Goal: Task Accomplishment & Management: Use online tool/utility

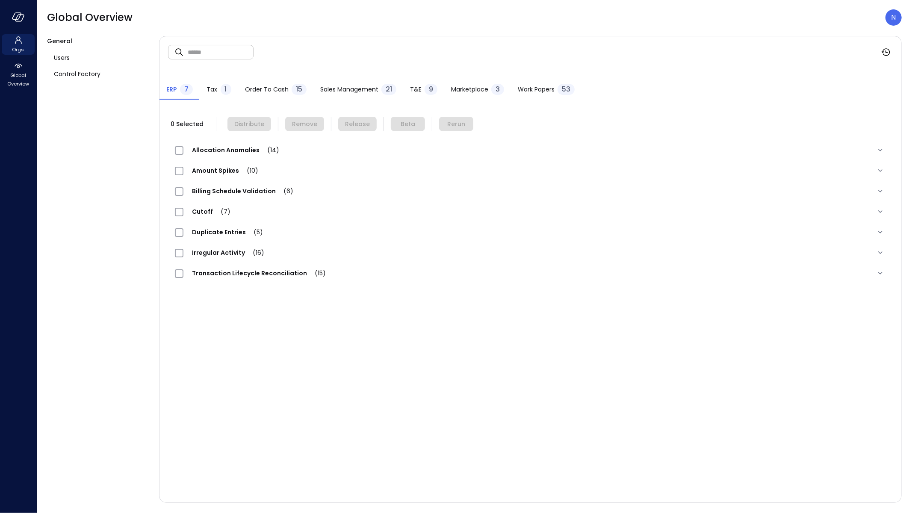
click at [14, 44] on icon at bounding box center [18, 40] width 10 height 10
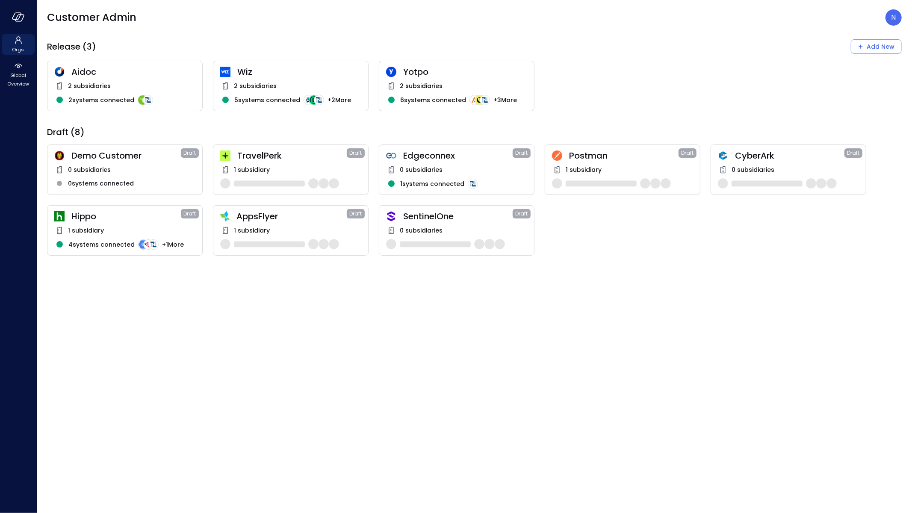
click at [242, 71] on span "Wiz" at bounding box center [299, 71] width 124 height 11
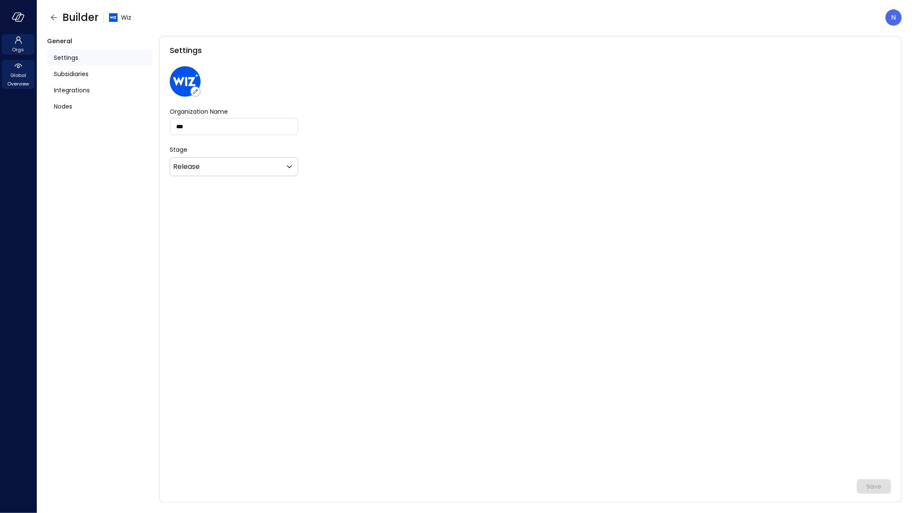
click at [25, 75] on span "Global Overview" at bounding box center [18, 79] width 26 height 17
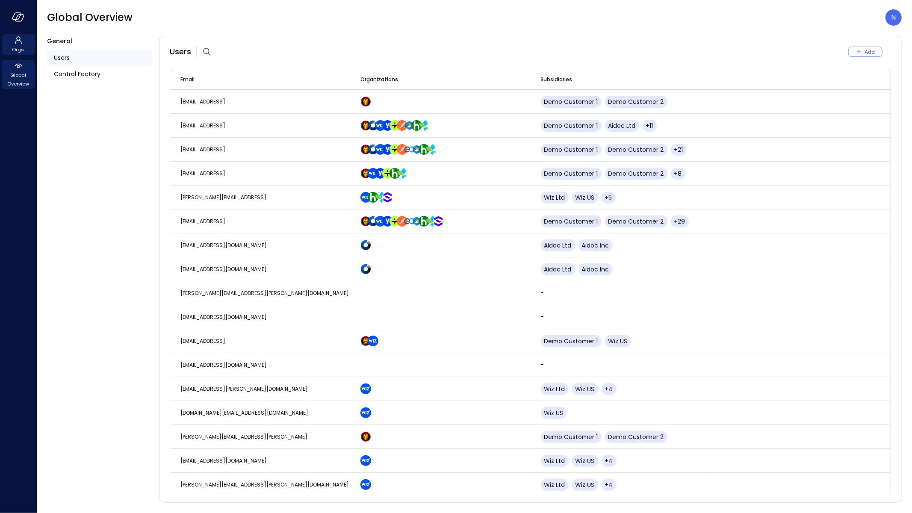
click at [23, 42] on icon at bounding box center [18, 40] width 10 height 10
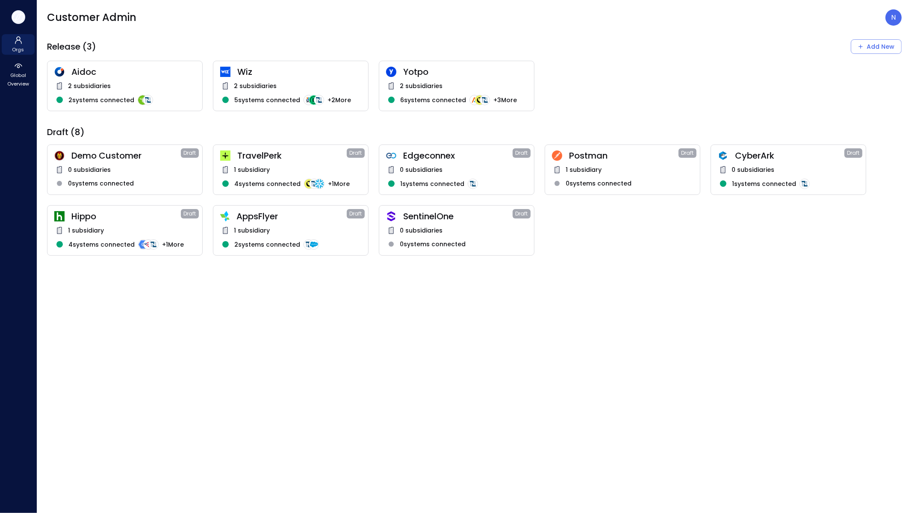
click at [20, 22] on button "button" at bounding box center [19, 17] width 14 height 14
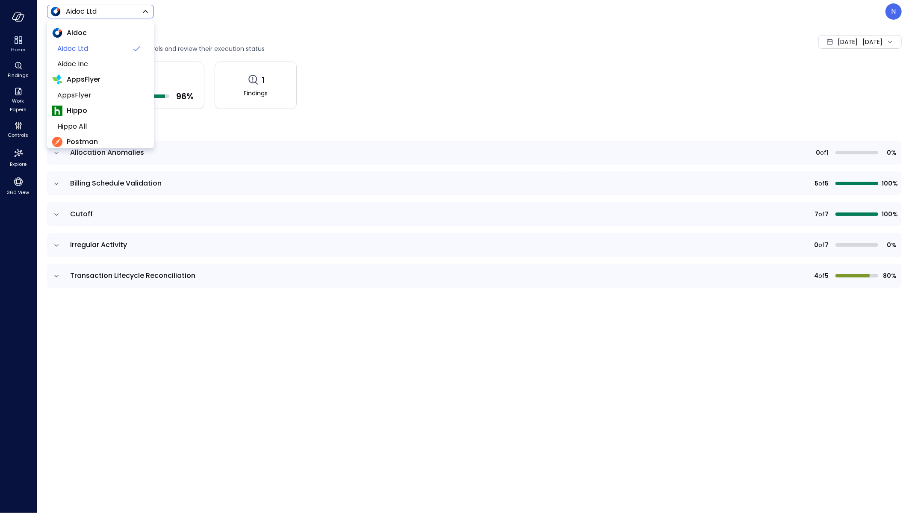
click at [94, 10] on body "Home Findings Work Papers Controls Explore 360 View Aidoc Ltd ****** ​ N Contro…" at bounding box center [456, 256] width 912 height 513
click at [104, 121] on li "Wiz US" at bounding box center [100, 114] width 97 height 15
type input "******"
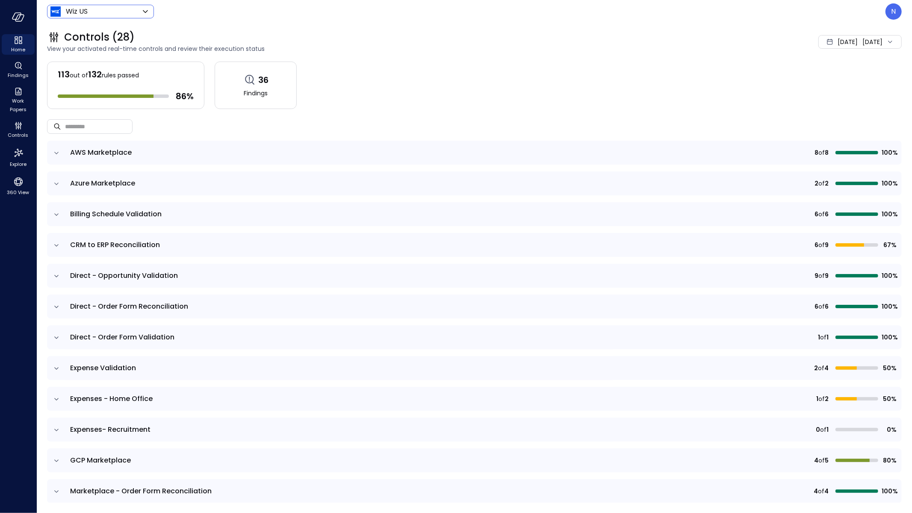
click at [18, 54] on ul "Home Findings Work Papers Controls Explore 360 View" at bounding box center [18, 115] width 33 height 163
click at [19, 60] on div "Findings" at bounding box center [18, 70] width 33 height 21
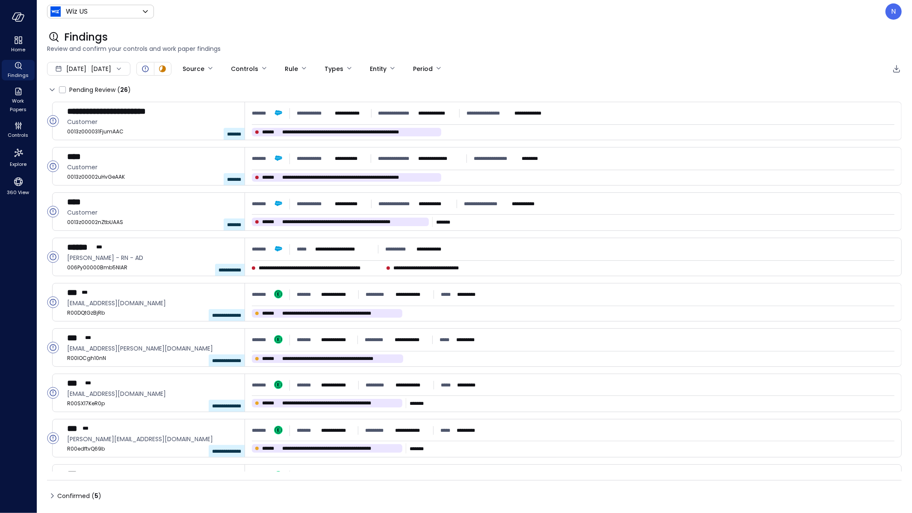
click at [51, 497] on icon at bounding box center [52, 496] width 10 height 10
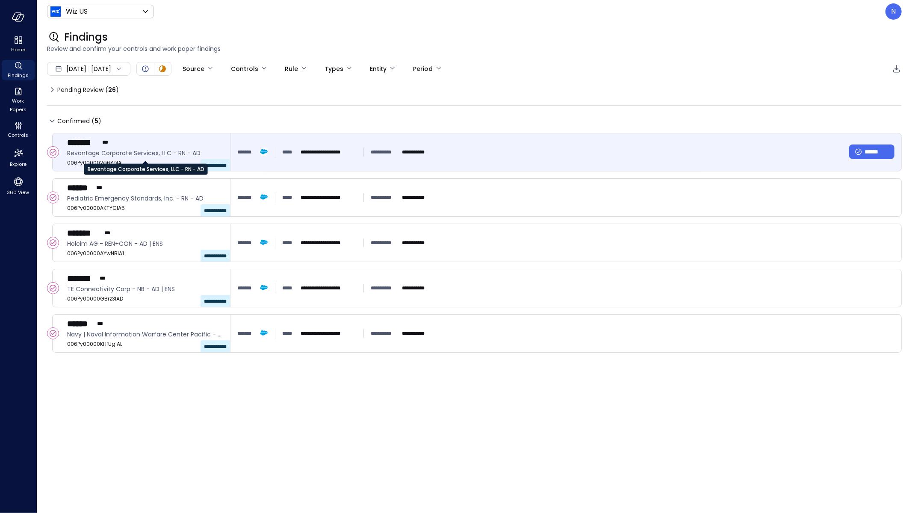
click at [159, 148] on span "Revantage Corporate Services, LLC - RN - AD" at bounding box center [145, 152] width 156 height 9
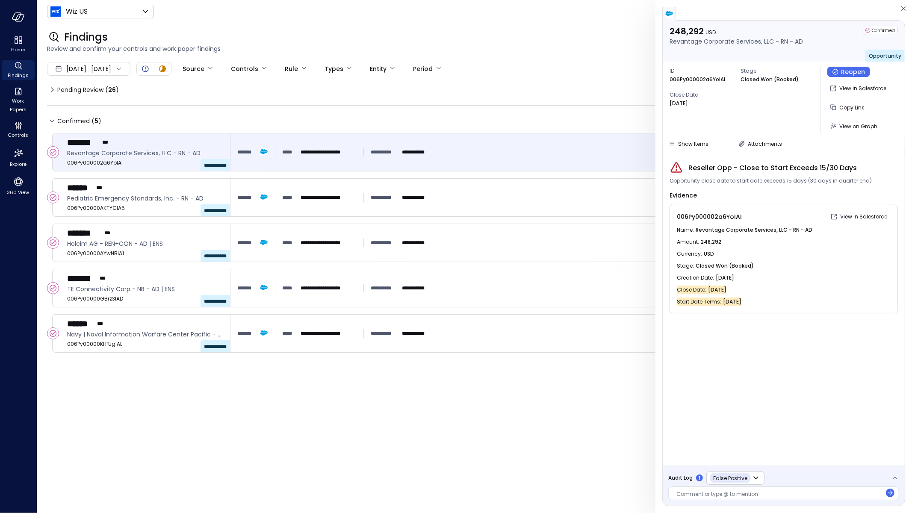
click at [674, 479] on span "Audit Log" at bounding box center [680, 478] width 24 height 9
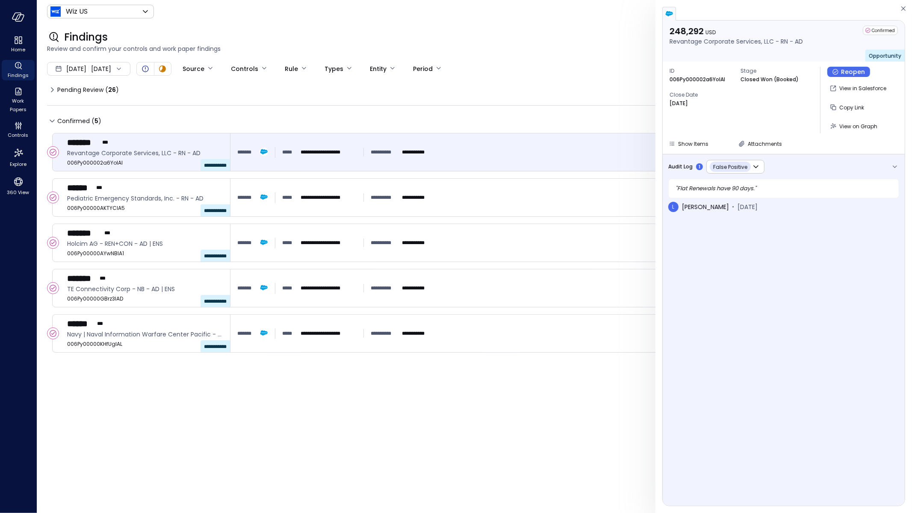
click at [682, 168] on span "Audit Log" at bounding box center [680, 166] width 24 height 9
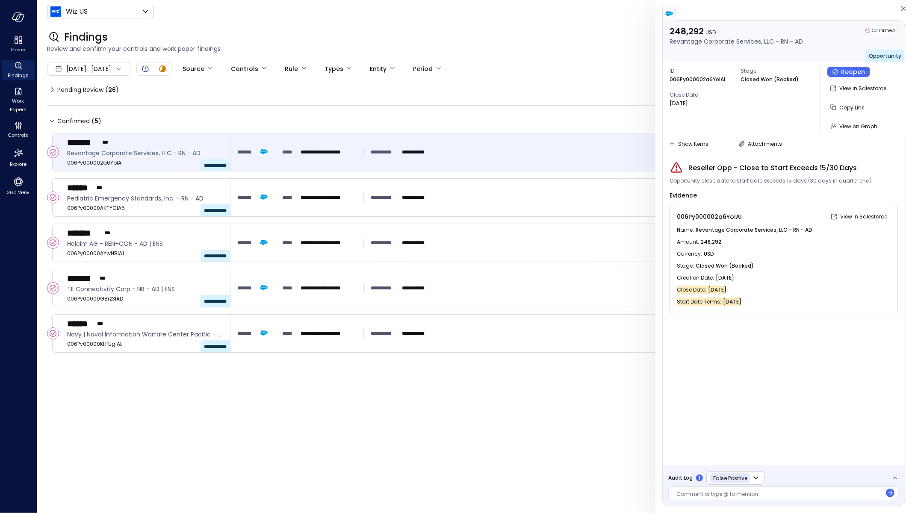
drag, startPoint x: 758, startPoint y: 299, endPoint x: 676, endPoint y: 289, distance: 82.7
click at [676, 289] on div "006Py000002a6YoIAI View in Salesforce Name : Revantage Corporate Services, LLC …" at bounding box center [783, 258] width 228 height 109
copy div "Close Date : Aug 4, 2025 Start Date Terms : Oct 9, 2025"
click at [759, 291] on div "Close Date : Aug 4, 2025" at bounding box center [784, 290] width 214 height 12
click at [741, 300] on span "Oct 9, 2025" at bounding box center [732, 302] width 18 height 9
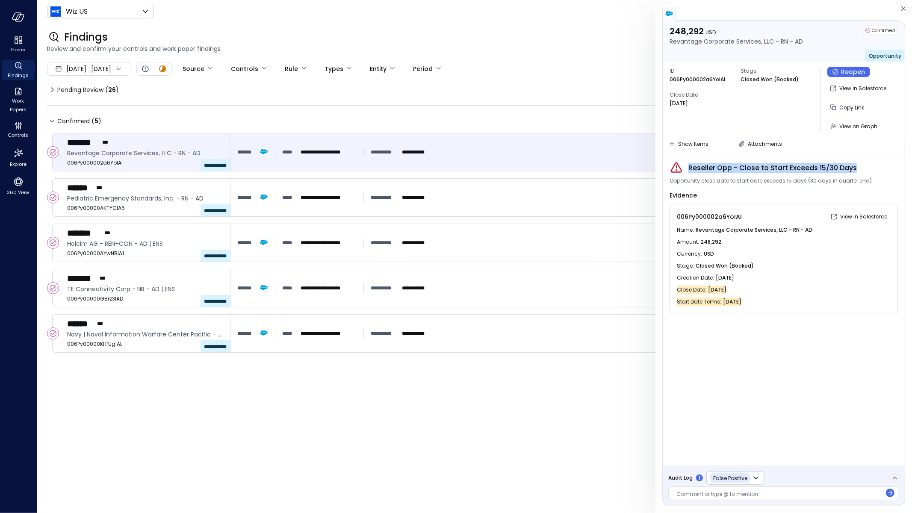
drag, startPoint x: 857, startPoint y: 165, endPoint x: 687, endPoint y: 166, distance: 169.3
click at [687, 166] on div "Reseller Opp - Close to Start Exceeds 15/30 Days" at bounding box center [783, 168] width 228 height 14
copy span "Reseller Opp - Close to Start Exceeds 15/30 Days"
click at [808, 170] on span "Reseller Opp - Close to Start Exceeds 15/30 Days" at bounding box center [772, 168] width 168 height 10
drag, startPoint x: 857, startPoint y: 167, endPoint x: 689, endPoint y: 168, distance: 167.6
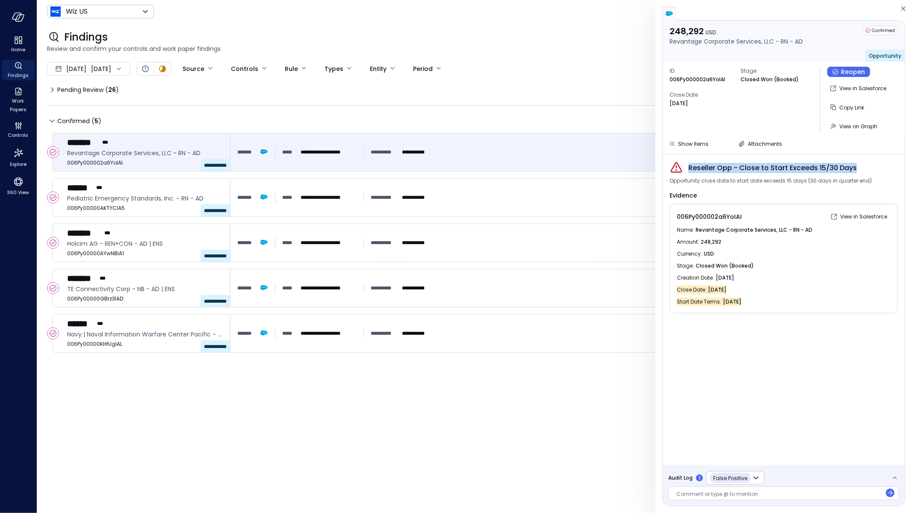
click at [689, 168] on div "Reseller Opp - Close to Start Exceeds 15/30 Days" at bounding box center [783, 168] width 228 height 14
copy span "Reseller Opp - Close to Start Exceeds 15/30 Days"
click at [674, 483] on div "**********" at bounding box center [716, 478] width 96 height 14
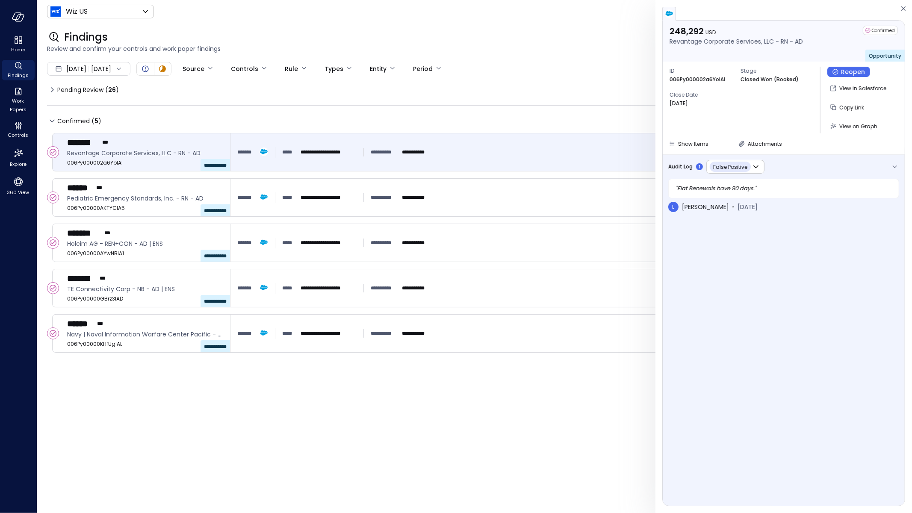
drag, startPoint x: 790, startPoint y: 183, endPoint x: 680, endPoint y: 190, distance: 109.6
click at [675, 190] on div "" Flat Renewals have 90 days. "" at bounding box center [783, 189] width 231 height 20
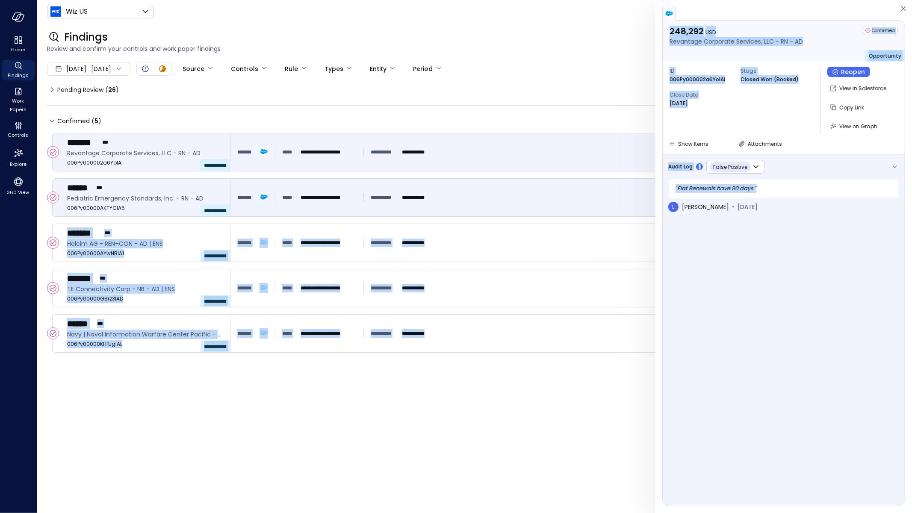
drag, startPoint x: 772, startPoint y: 185, endPoint x: 649, endPoint y: 189, distance: 122.7
click at [649, 189] on div "**********" at bounding box center [456, 256] width 912 height 513
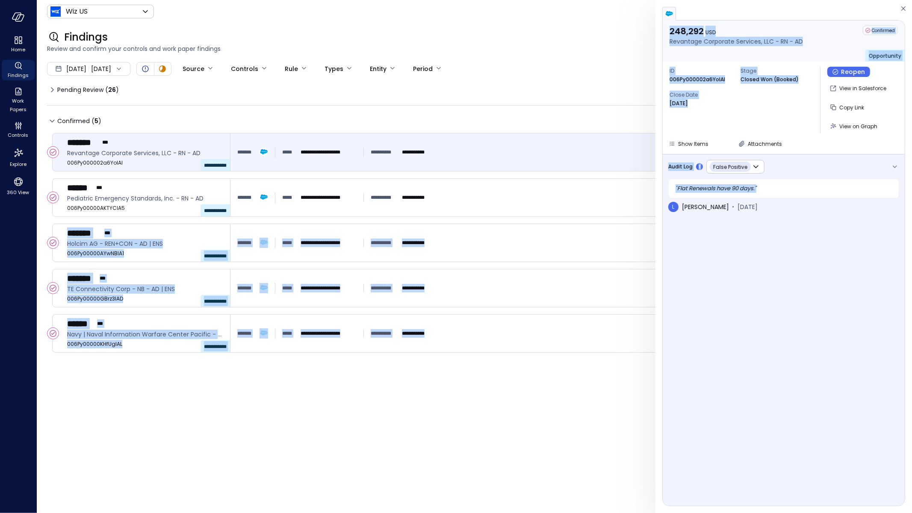
click at [754, 189] on div "" Flat Renewals have 90 days. "" at bounding box center [783, 189] width 231 height 20
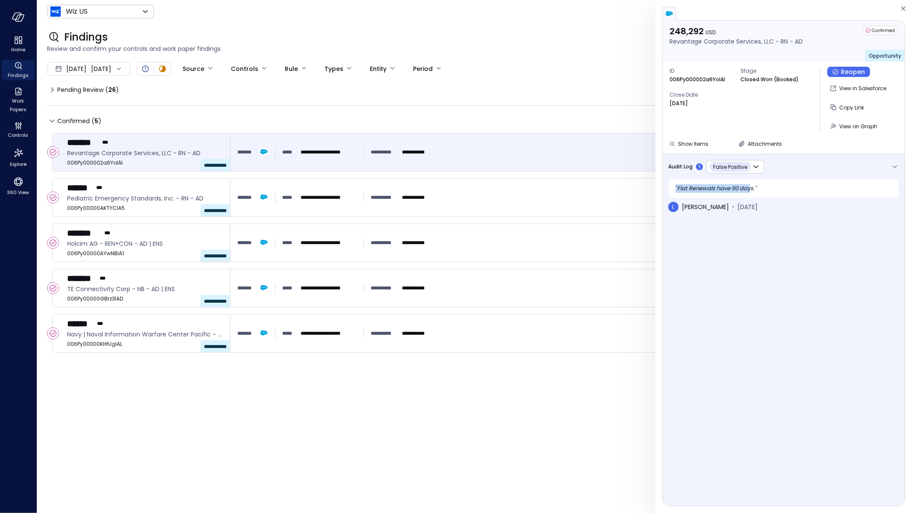
drag, startPoint x: 710, startPoint y: 186, endPoint x: 667, endPoint y: 187, distance: 43.2
click at [667, 187] on div "**********" at bounding box center [784, 396] width 242 height 485
copy div "" Flat Renewals have 90 day"
click at [842, 105] on span "Copy Link" at bounding box center [851, 107] width 25 height 7
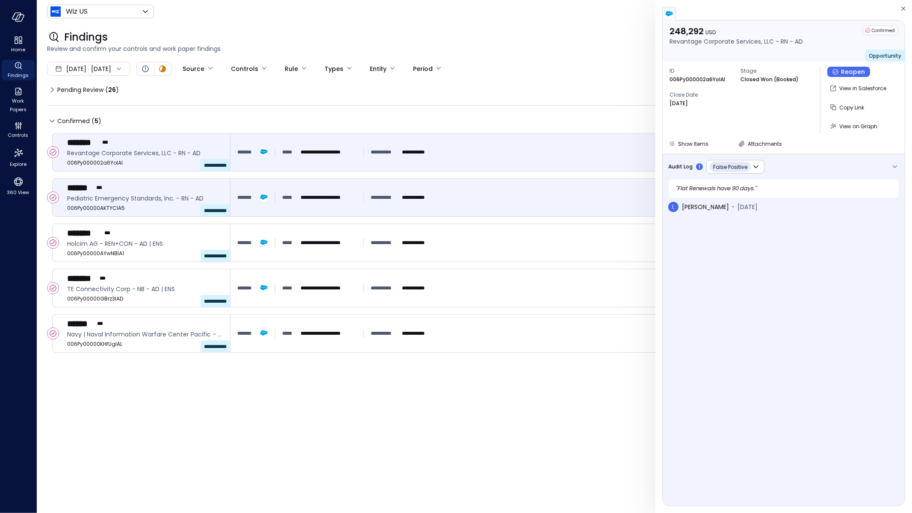
click at [521, 184] on div "**********" at bounding box center [565, 198] width 671 height 38
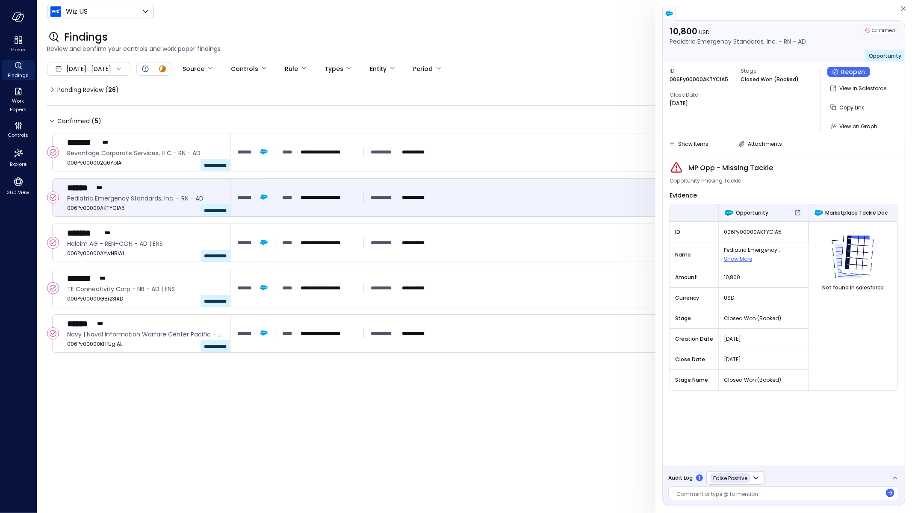
click at [694, 480] on div "**********" at bounding box center [716, 478] width 96 height 14
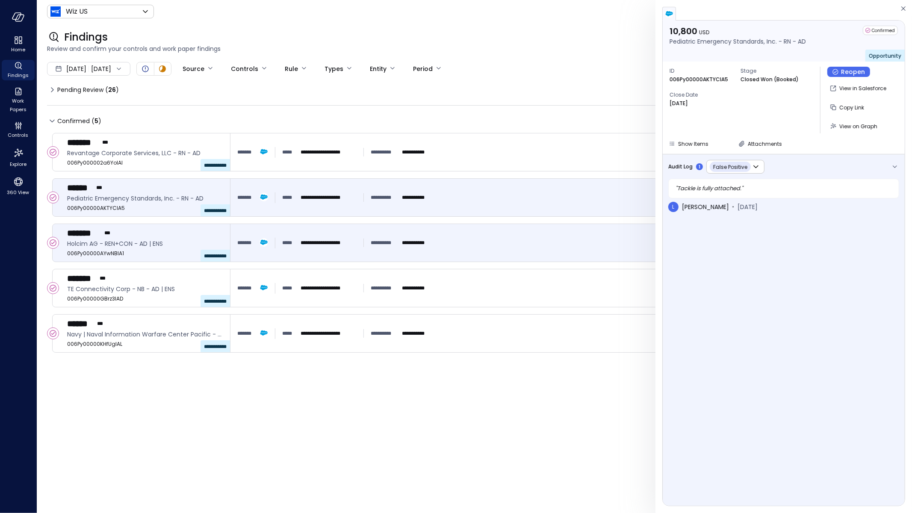
click at [370, 253] on div "**********" at bounding box center [565, 243] width 671 height 38
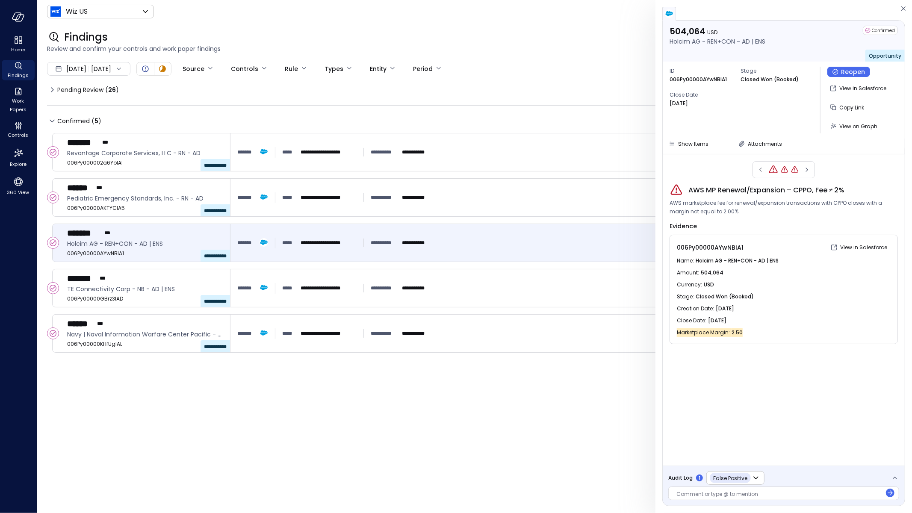
click at [806, 195] on div "AWS MP Renewal/Expansion – CPPO, Fee ≠ 2%" at bounding box center [783, 190] width 228 height 14
drag, startPoint x: 846, startPoint y: 188, endPoint x: 670, endPoint y: 190, distance: 176.1
click at [670, 190] on div "AWS MP Renewal/Expansion – CPPO, Fee ≠ 2%" at bounding box center [783, 190] width 228 height 14
copy span "AWS MP Renewal/Expansion – CPPO, Fee ≠ 2%"
click at [851, 106] on span "Copy Link" at bounding box center [851, 107] width 25 height 7
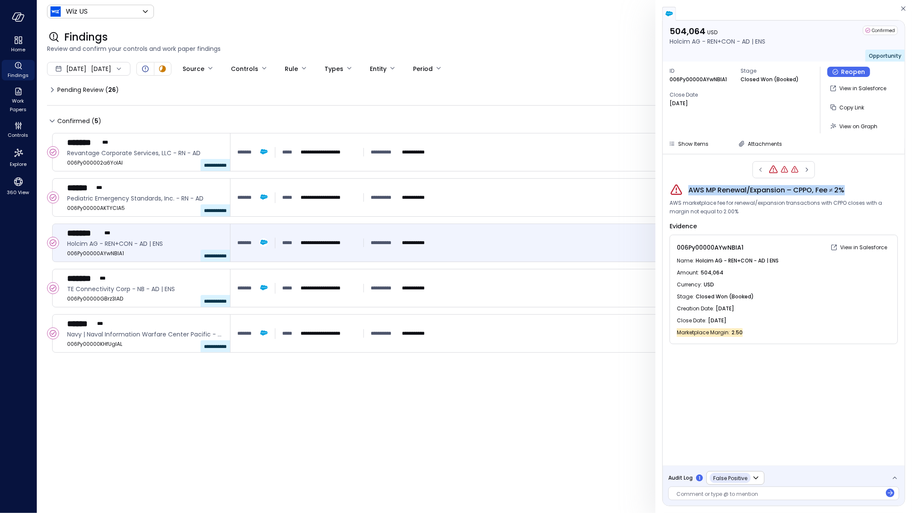
click at [760, 195] on div "AWS MP Renewal/Expansion – CPPO, Fee ≠ 2%" at bounding box center [783, 190] width 228 height 14
click at [771, 192] on span "AWS MP Renewal/Expansion – CPPO, Fee ≠ 2%" at bounding box center [766, 190] width 156 height 10
drag, startPoint x: 714, startPoint y: 190, endPoint x: 688, endPoint y: 187, distance: 26.6
click at [688, 187] on span "AWS MP Renewal/Expansion – CPPO, Fee ≠ 2%" at bounding box center [766, 190] width 156 height 10
copy span "AWS MP"
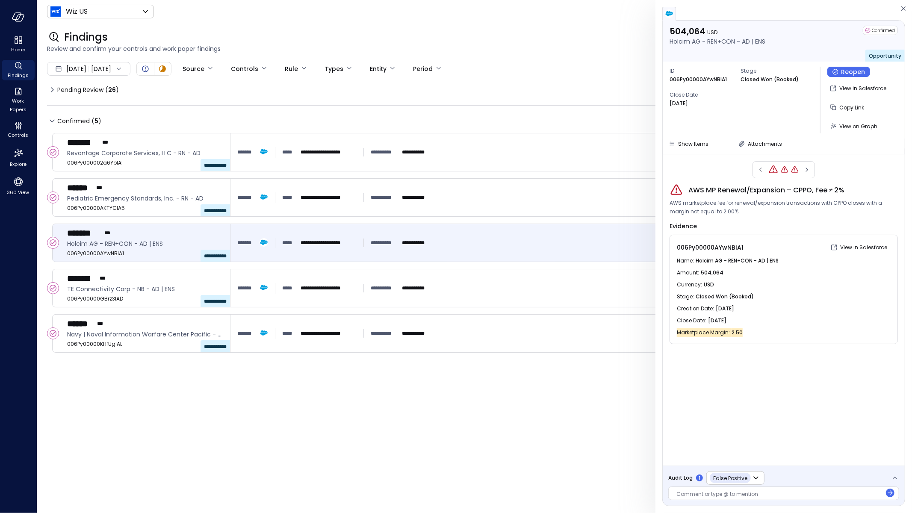
click at [680, 478] on span "Audit Log" at bounding box center [680, 478] width 24 height 9
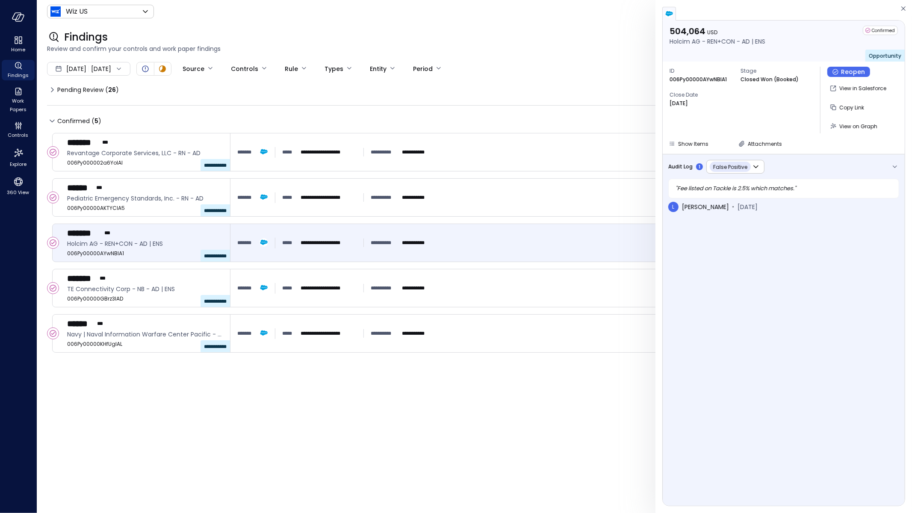
click at [678, 167] on span "Audit Log" at bounding box center [680, 166] width 24 height 9
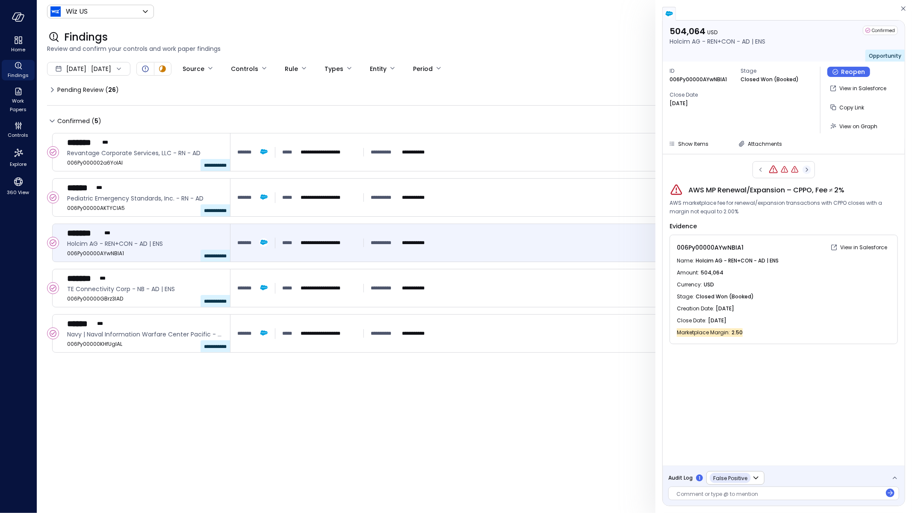
click at [807, 171] on icon "button" at bounding box center [806, 170] width 9 height 10
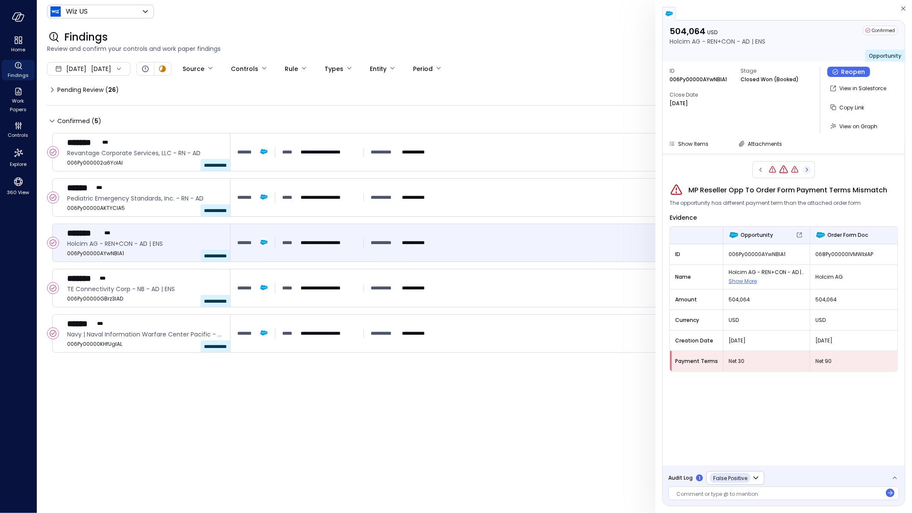
click at [807, 171] on icon "button" at bounding box center [806, 170] width 9 height 10
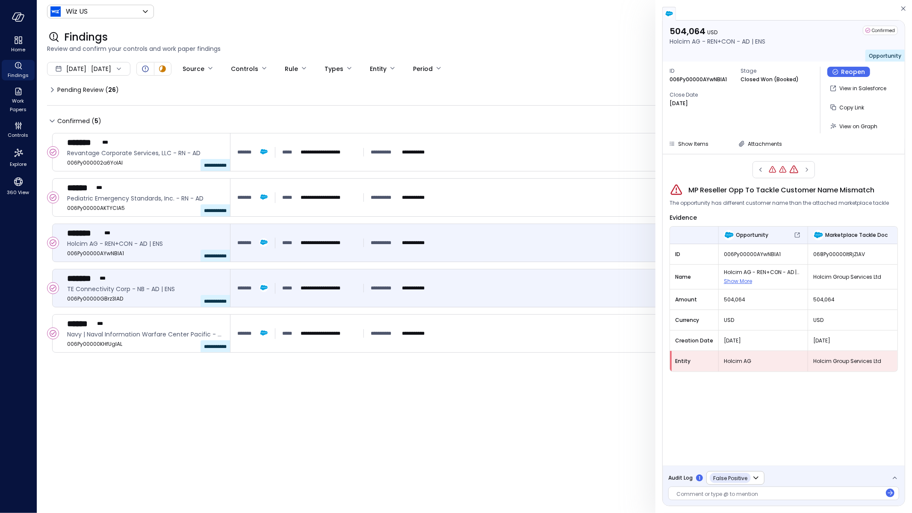
click at [495, 286] on div "**********" at bounding box center [565, 287] width 657 height 15
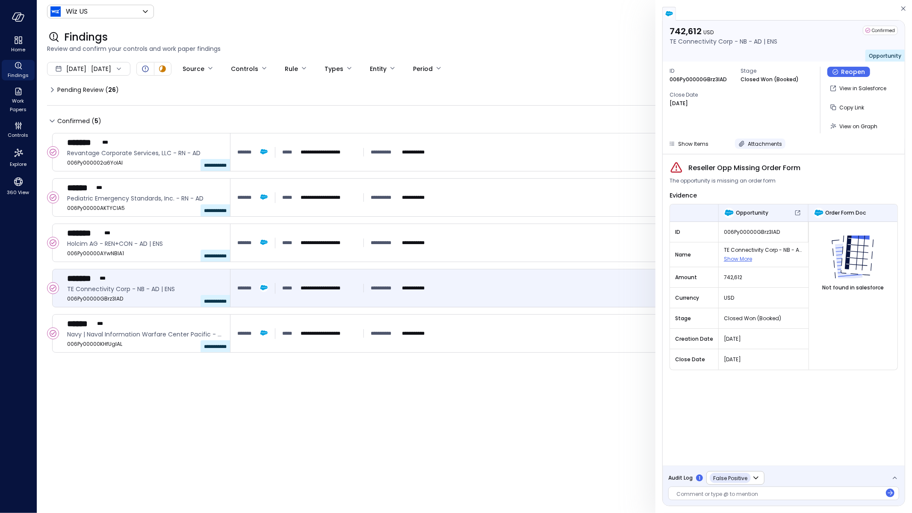
click at [748, 141] on span "Attachments" at bounding box center [765, 143] width 34 height 7
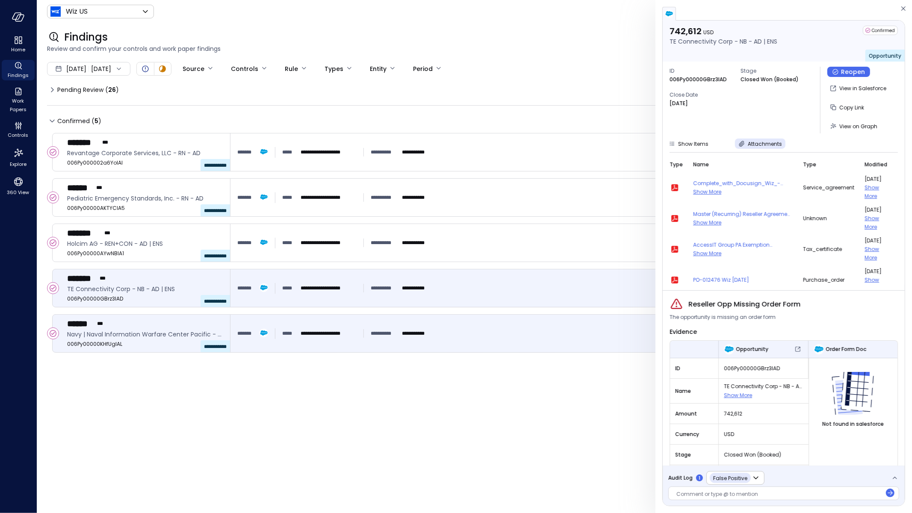
click at [418, 323] on div "**********" at bounding box center [565, 334] width 671 height 38
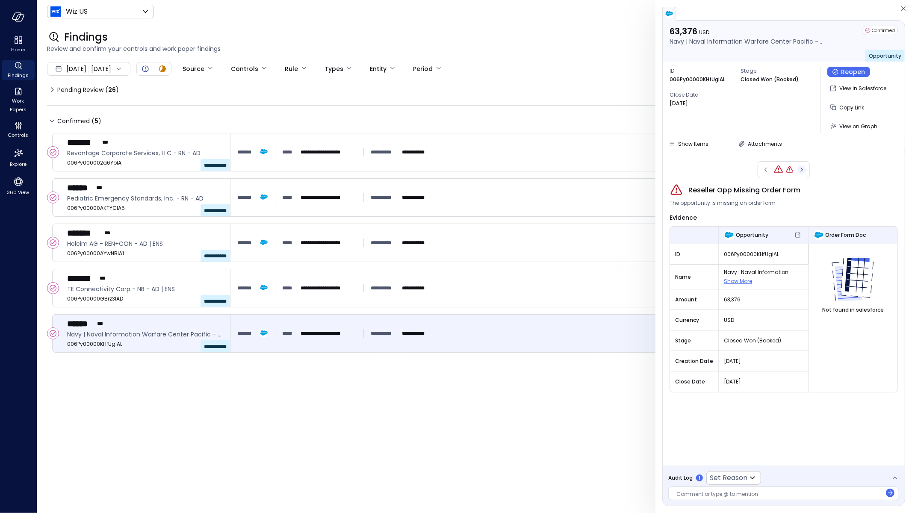
click at [802, 167] on icon "button" at bounding box center [801, 170] width 9 height 10
click at [686, 482] on div "Audit Log 1 Set Reason ​" at bounding box center [714, 478] width 93 height 14
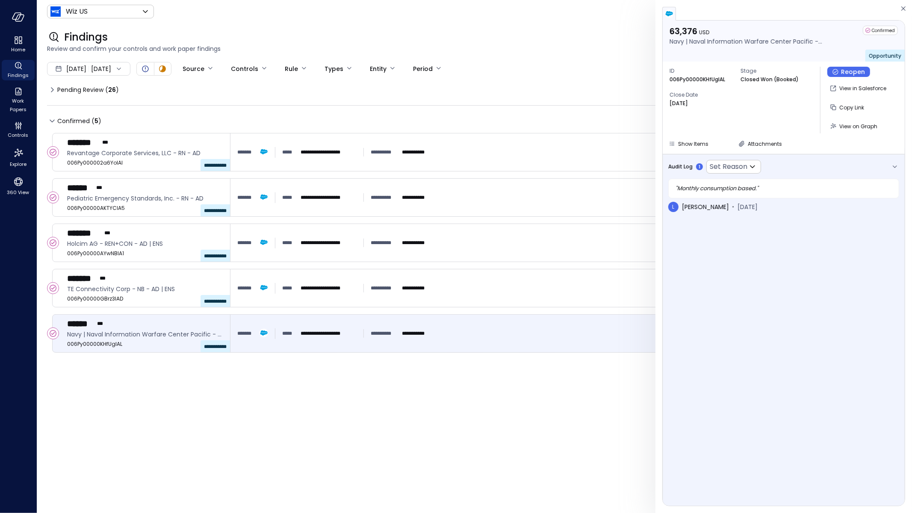
click at [669, 166] on span "Audit Log" at bounding box center [680, 166] width 24 height 9
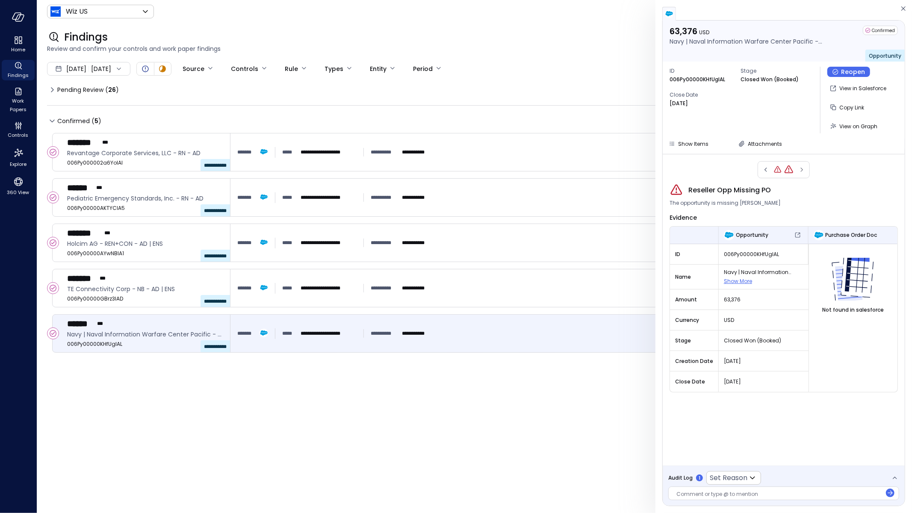
drag, startPoint x: 717, startPoint y: 74, endPoint x: 723, endPoint y: 45, distance: 29.3
click at [716, 75] on div "ID 006Py00000KHfUgIAL" at bounding box center [701, 75] width 64 height 17
drag, startPoint x: 779, startPoint y: 191, endPoint x: 690, endPoint y: 189, distance: 88.9
click at [690, 189] on div "Reseller Opp Missing PO" at bounding box center [783, 190] width 228 height 14
copy span "Reseller Opp Missing PO"
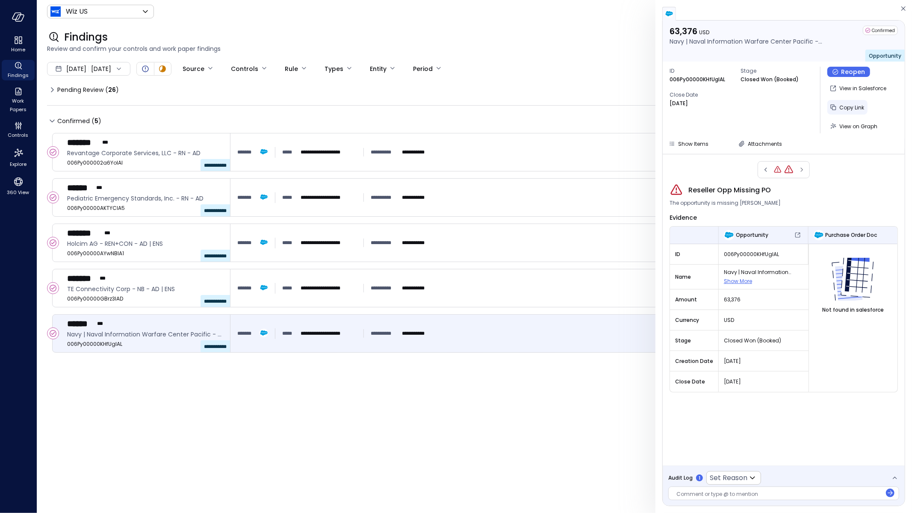
click at [854, 109] on span "Copy Link" at bounding box center [851, 107] width 25 height 7
click at [680, 479] on span "Audit Log" at bounding box center [680, 478] width 24 height 9
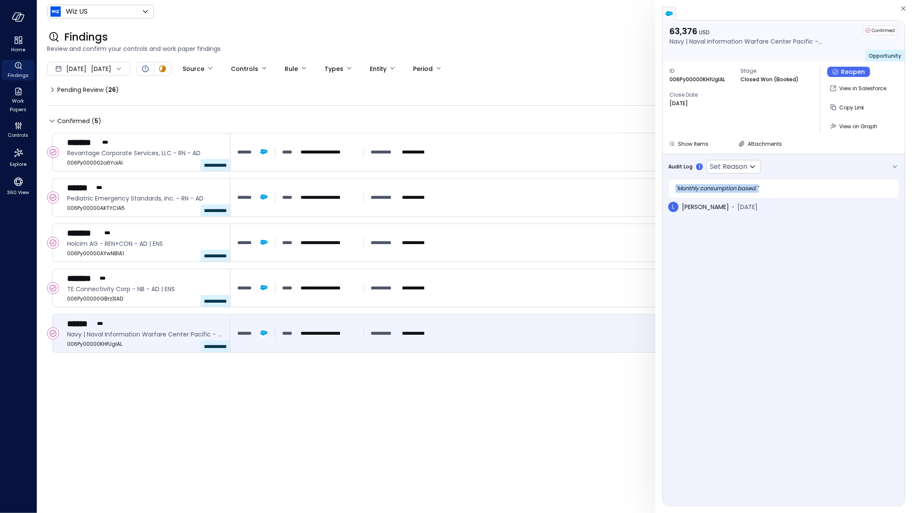
drag, startPoint x: 769, startPoint y: 180, endPoint x: 838, endPoint y: 185, distance: 69.8
click at [838, 185] on div "" Monthly consumption based. "" at bounding box center [783, 189] width 231 height 20
copy div "" Monthly consumption based. ""
drag, startPoint x: 725, startPoint y: 41, endPoint x: 669, endPoint y: 42, distance: 55.6
click at [669, 42] on p "Navy | Naval Information Warfare Center Pacific - EXP - AD-G-CO" at bounding box center [746, 41] width 154 height 9
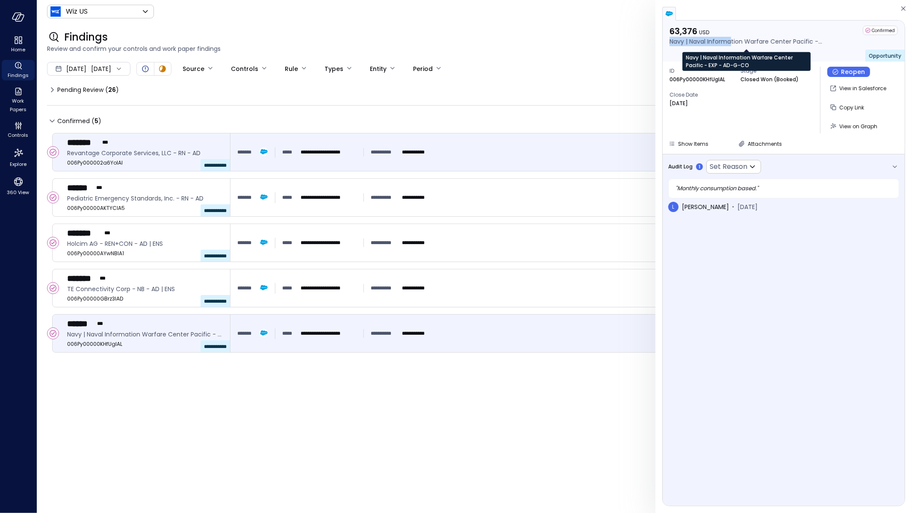
copy p "Navy | Naval Informa"
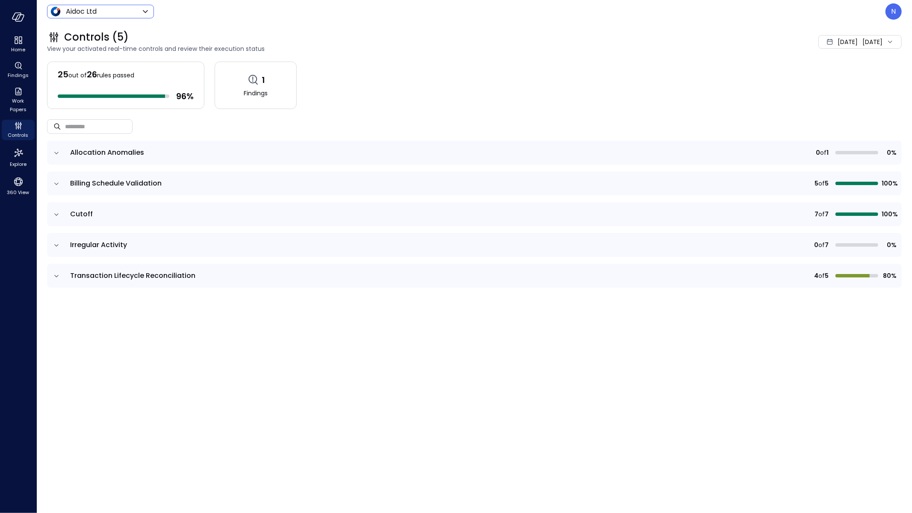
click at [111, 15] on body "Home Findings Work Papers Controls Explore 360 View Aidoc Ltd ****** ​ N Contro…" at bounding box center [456, 256] width 912 height 513
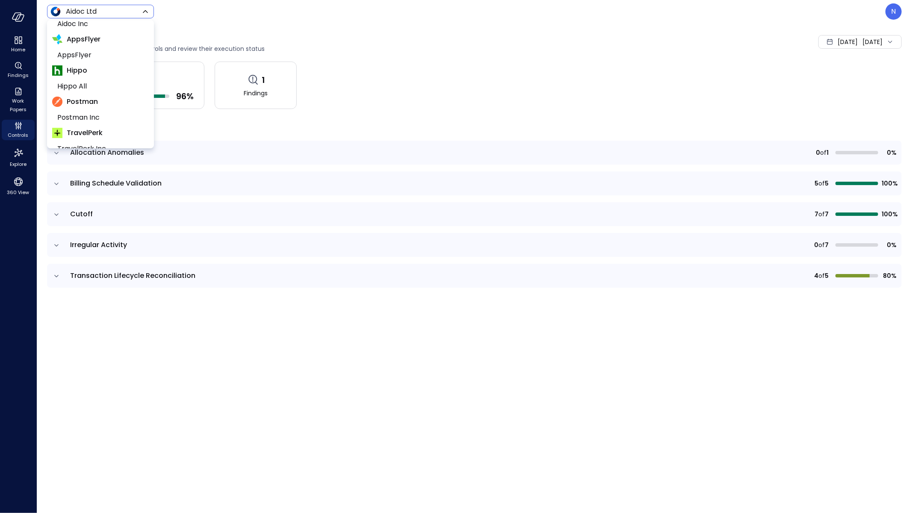
scroll to position [80, 0]
click at [86, 138] on span "Wiz US" at bounding box center [99, 140] width 85 height 10
type input "******"
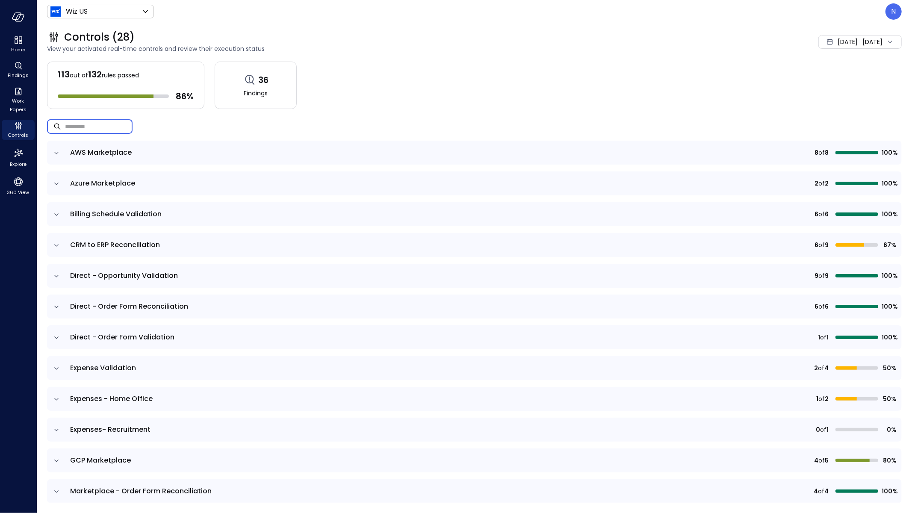
click at [121, 133] on input "text" at bounding box center [99, 126] width 68 height 23
paste input "**********"
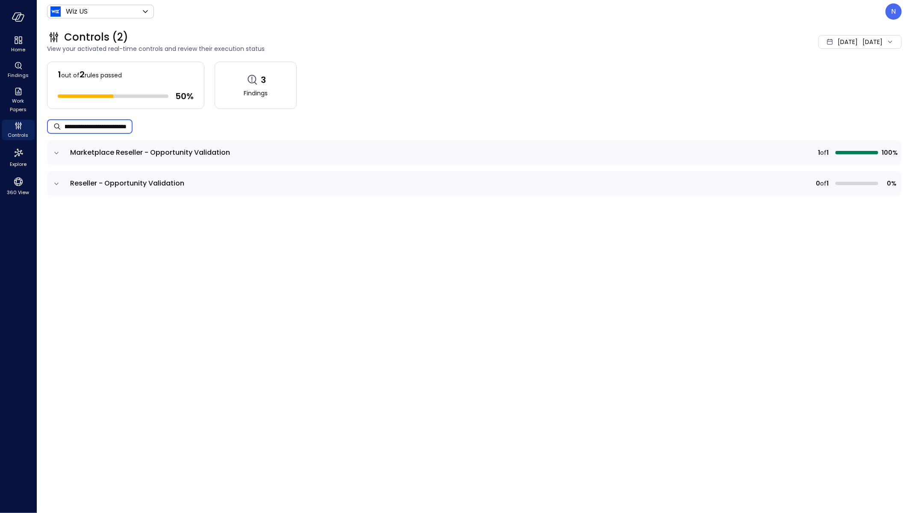
type input "**********"
click at [57, 153] on icon "expand row" at bounding box center [56, 153] width 9 height 9
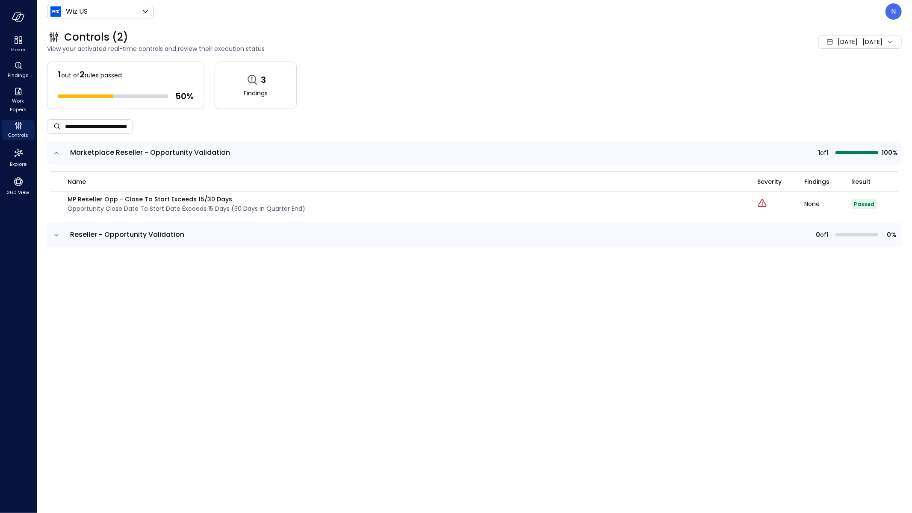
click at [56, 236] on icon "expand row" at bounding box center [56, 235] width 9 height 9
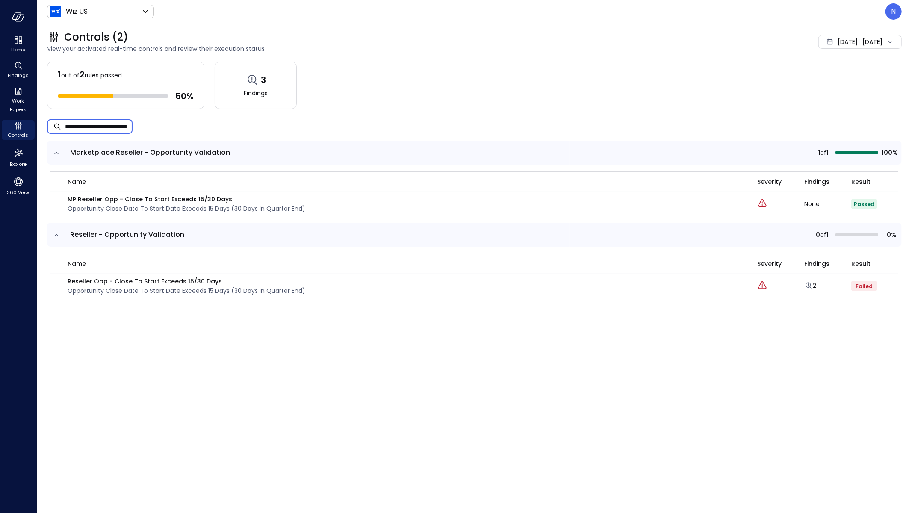
drag, startPoint x: 51, startPoint y: 126, endPoint x: 45, endPoint y: 127, distance: 6.0
click at [45, 127] on div "**********" at bounding box center [474, 268] width 875 height 490
click at [61, 286] on icon "button" at bounding box center [60, 287] width 9 height 9
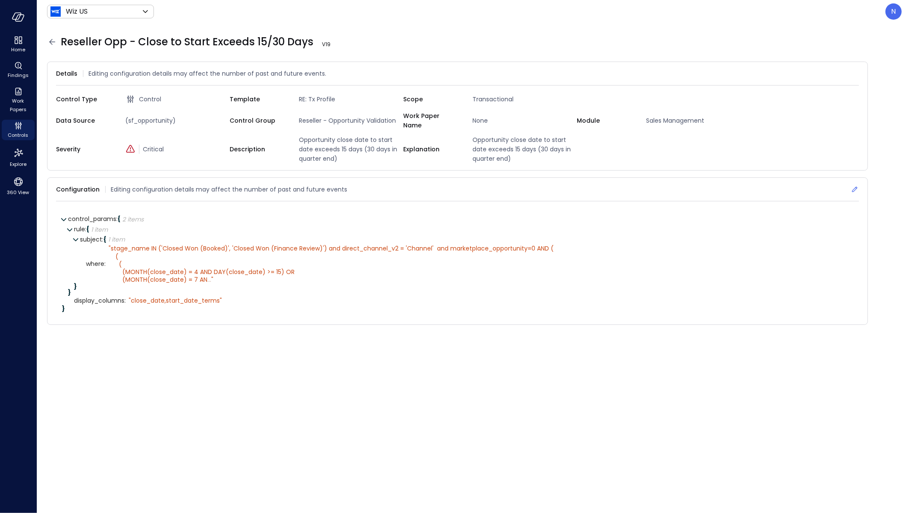
click at [854, 178] on div "Configuration Editing configuration details may affect the number of past and f…" at bounding box center [457, 190] width 803 height 24
drag, startPoint x: 852, startPoint y: 179, endPoint x: 675, endPoint y: 206, distance: 179.1
click at [849, 179] on div "Configuration Editing configuration details may affect the number of past and f…" at bounding box center [457, 190] width 803 height 24
click at [854, 185] on icon at bounding box center [854, 189] width 9 height 9
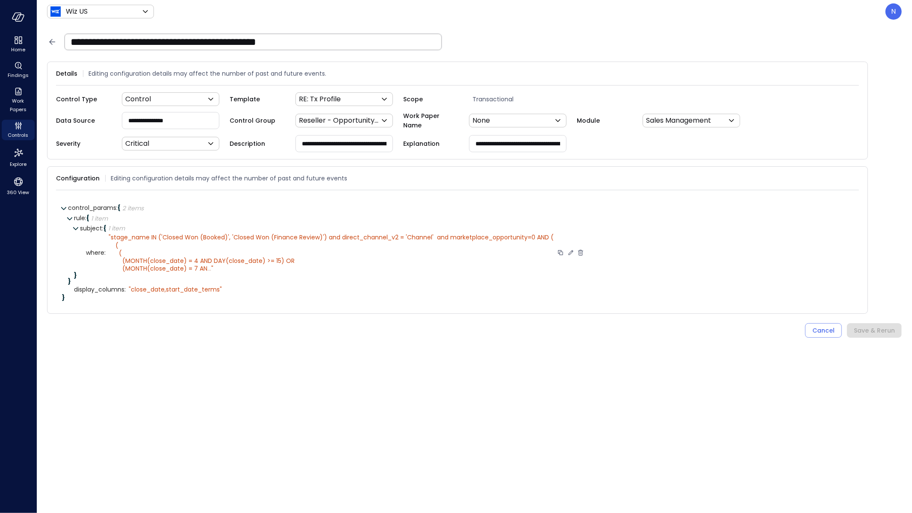
click at [569, 249] on icon at bounding box center [571, 253] width 8 height 8
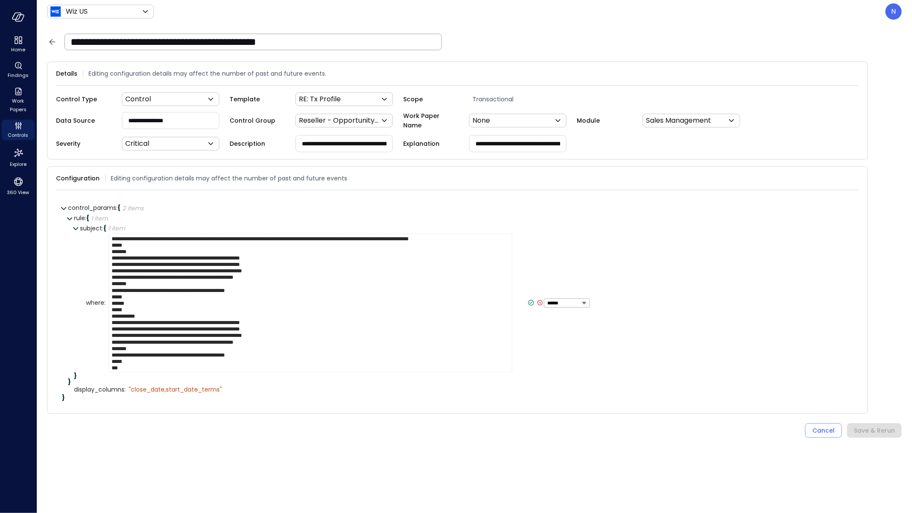
click at [527, 300] on icon at bounding box center [531, 303] width 8 height 8
